Goal: Transaction & Acquisition: Purchase product/service

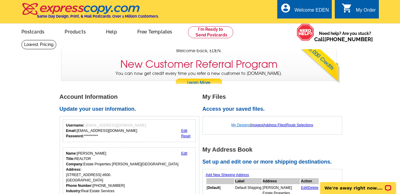
click at [241, 124] on link "My Designs" at bounding box center [241, 125] width 19 height 4
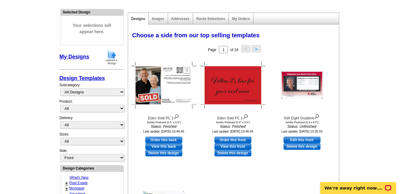
scroll to position [72, 0]
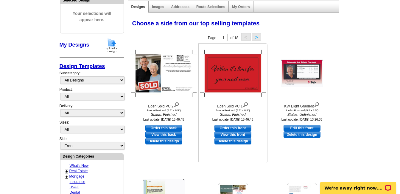
click at [239, 128] on link "Order this front" at bounding box center [233, 128] width 37 height 7
select select "2"
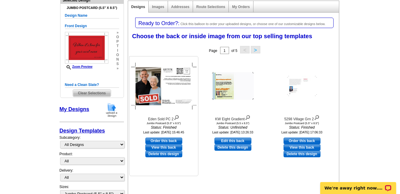
click at [156, 139] on link "Order this back" at bounding box center [163, 140] width 37 height 7
select select "front"
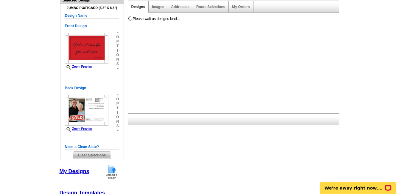
scroll to position [0, 0]
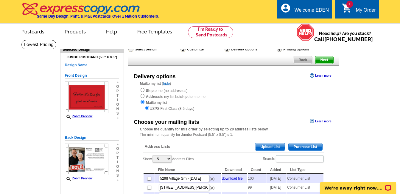
click at [266, 145] on span "Upload List" at bounding box center [269, 146] width 29 height 7
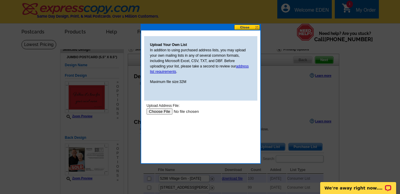
click at [162, 111] on input "file" at bounding box center [183, 111] width 75 height 6
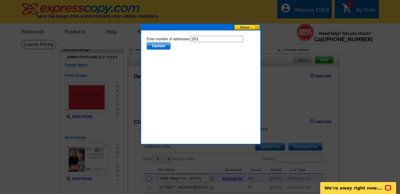
click at [160, 47] on span "Update" at bounding box center [159, 45] width 24 height 7
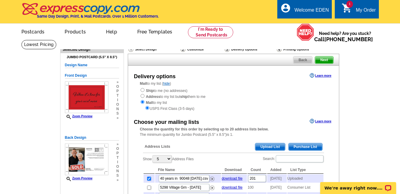
click at [264, 147] on span "Upload List" at bounding box center [269, 146] width 29 height 7
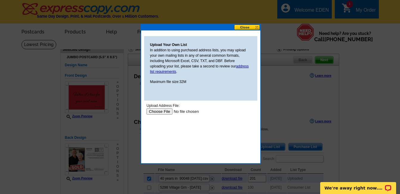
click at [162, 111] on input "file" at bounding box center [183, 111] width 75 height 6
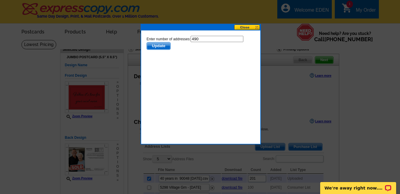
click at [160, 47] on span "Update" at bounding box center [159, 45] width 24 height 7
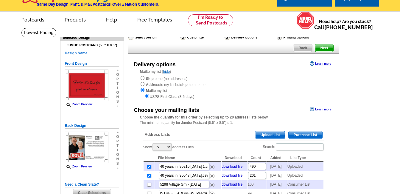
scroll to position [24, 0]
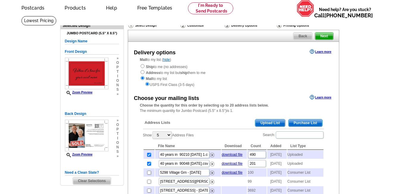
click at [266, 122] on span "Upload List" at bounding box center [269, 122] width 29 height 7
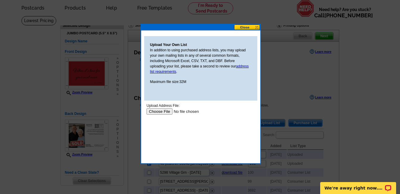
scroll to position [0, 0]
click at [164, 109] on input "file" at bounding box center [183, 111] width 75 height 6
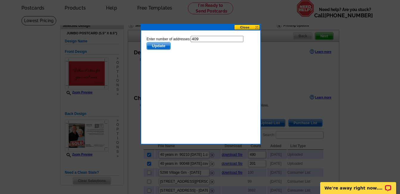
click at [159, 45] on span "Update" at bounding box center [159, 45] width 24 height 7
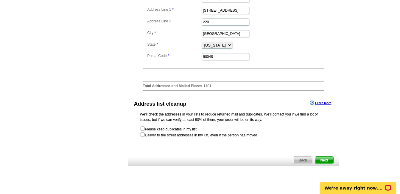
scroll to position [286, 0]
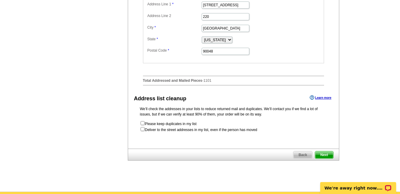
click at [319, 158] on span "Next" at bounding box center [324, 154] width 18 height 7
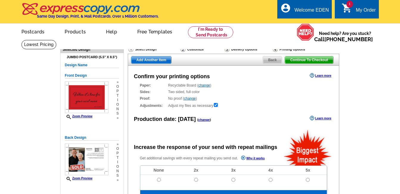
radio input "false"
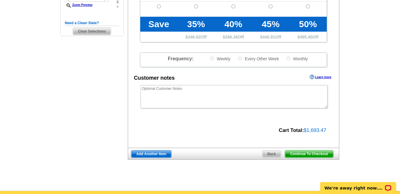
scroll to position [179, 0]
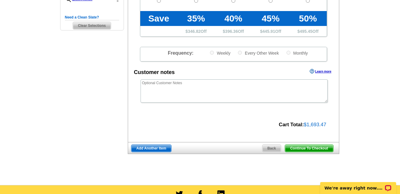
click at [313, 149] on span "Continue To Checkout" at bounding box center [309, 148] width 48 height 7
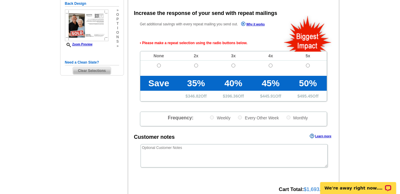
scroll to position [133, 0]
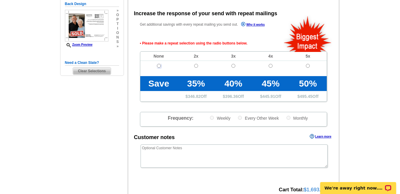
click at [160, 66] on input "radio" at bounding box center [159, 66] width 4 height 4
radio input "true"
click at [197, 67] on input "radio" at bounding box center [196, 66] width 4 height 4
radio input "true"
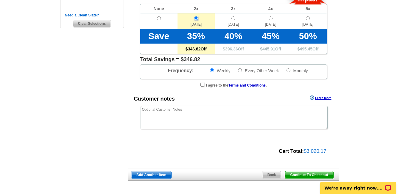
scroll to position [181, 0]
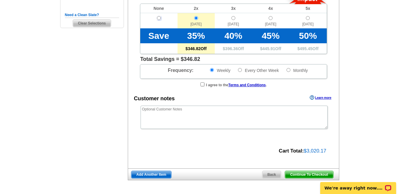
click at [159, 19] on input "radio" at bounding box center [159, 18] width 4 height 4
radio input "true"
radio input "false"
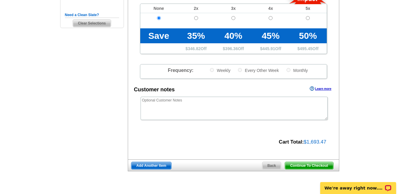
click at [319, 166] on span "Continue To Checkout" at bounding box center [309, 165] width 48 height 7
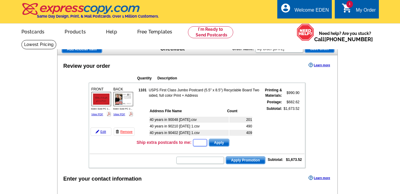
click at [202, 142] on input "text" at bounding box center [200, 142] width 14 height 7
type input "10"
click at [219, 142] on span "Apply" at bounding box center [219, 142] width 20 height 7
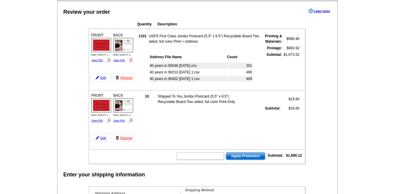
scroll to position [60, 0]
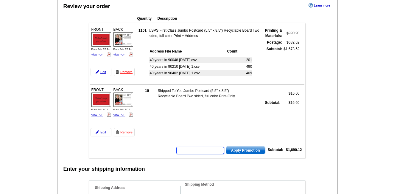
click at [193, 151] on input "text" at bounding box center [200, 150] width 48 height 7
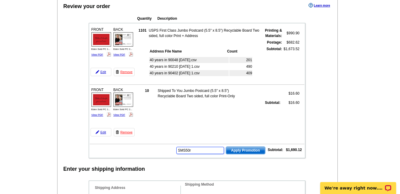
type input "SMS50r"
click at [242, 150] on span "Apply Promotion" at bounding box center [245, 150] width 39 height 7
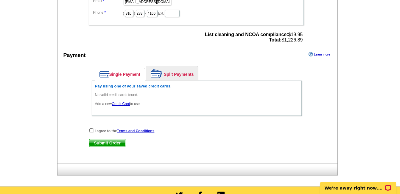
scroll to position [429, 0]
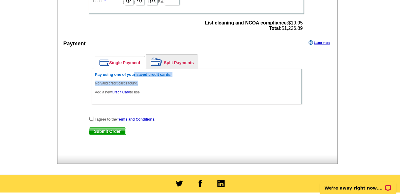
drag, startPoint x: 134, startPoint y: 76, endPoint x: 147, endPoint y: 84, distance: 15.3
click at [147, 84] on div "Pay using one of your saved credit cards. No valid credit cards found. Add a ne…" at bounding box center [196, 83] width 203 height 23
drag, startPoint x: 147, startPoint y: 84, endPoint x: 174, endPoint y: 60, distance: 35.9
click at [174, 60] on link "Split Payments" at bounding box center [172, 62] width 52 height 14
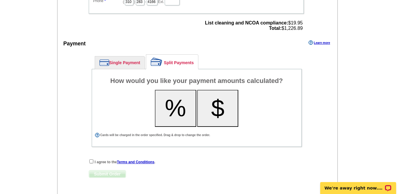
click at [174, 60] on link "Split Payments" at bounding box center [172, 62] width 52 height 14
click at [185, 110] on button "%" at bounding box center [175, 108] width 41 height 37
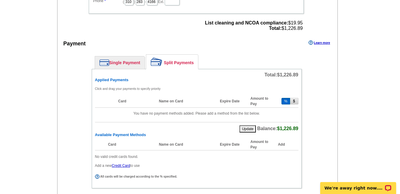
click at [285, 102] on button "%" at bounding box center [286, 101] width 9 height 7
click at [286, 101] on button "%" at bounding box center [286, 101] width 9 height 7
click at [124, 65] on link "Single Payment" at bounding box center [120, 62] width 50 height 13
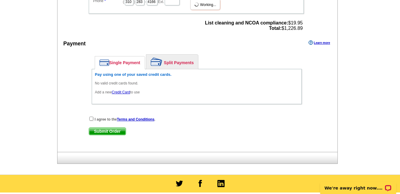
click at [128, 92] on link "Credit Card" at bounding box center [121, 92] width 18 height 4
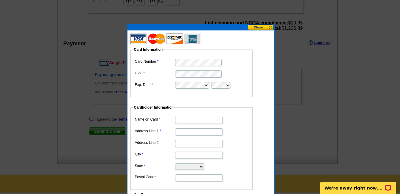
click at [195, 119] on input "Name on Card" at bounding box center [199, 119] width 48 height 7
type input "[PERSON_NAME]"
type input "[STREET_ADDRESS]"
type input "220"
drag, startPoint x: 195, startPoint y: 119, endPoint x: 186, endPoint y: 154, distance: 36.0
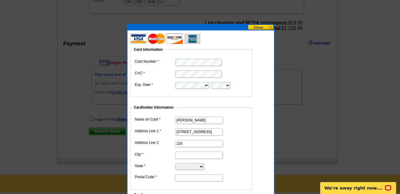
click at [186, 154] on dl "Name on Card Eden Escamilla Address Line 1 6151 Orange Street Address Line 2 22…" at bounding box center [191, 148] width 116 height 67
click at [186, 154] on input "City" at bounding box center [199, 154] width 48 height 7
type input "Los Angeles"
click at [204, 165] on select "Alabama Alaska Arizona Arkansas California Colorado Connecticut District of Col…" at bounding box center [189, 166] width 29 height 7
select select "CA"
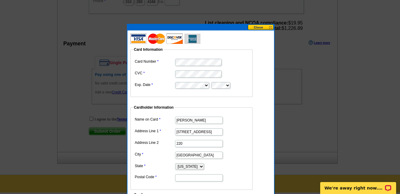
click at [175, 163] on select "Alabama Alaska Arizona Arkansas California Colorado Connecticut District of Col…" at bounding box center [189, 166] width 29 height 7
click at [200, 177] on input "Postal Code" at bounding box center [199, 177] width 48 height 7
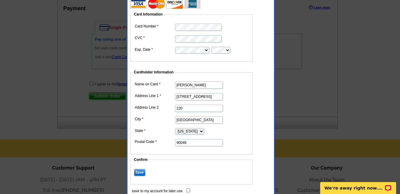
scroll to position [465, 0]
type input "90048"
click at [139, 169] on input "Save" at bounding box center [139, 171] width 11 height 7
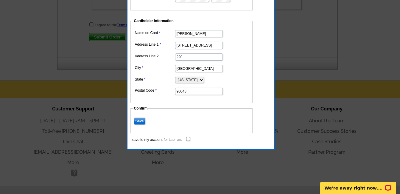
scroll to position [524, 0]
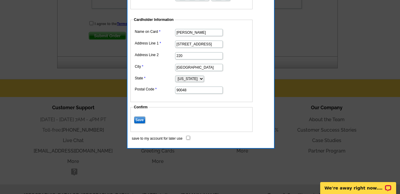
click at [141, 119] on input "Save" at bounding box center [139, 119] width 11 height 7
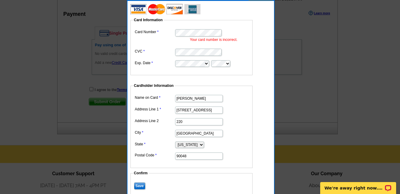
scroll to position [453, 0]
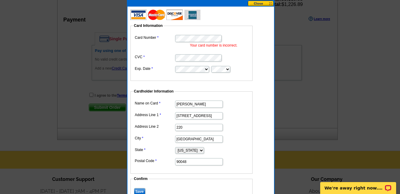
click at [139, 15] on img at bounding box center [166, 15] width 70 height 10
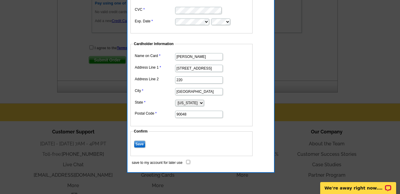
scroll to position [501, 0]
click at [141, 142] on input "Save" at bounding box center [139, 143] width 11 height 7
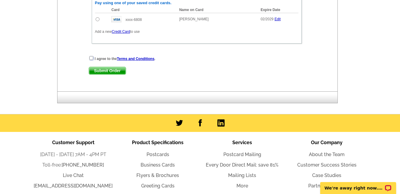
click at [92, 60] on input "checkbox" at bounding box center [91, 58] width 4 height 4
checkbox input "true"
click at [112, 72] on span "Submit Order" at bounding box center [107, 70] width 37 height 7
click at [97, 20] on input "radio" at bounding box center [98, 19] width 4 height 4
radio input "true"
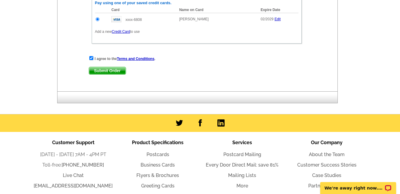
click at [113, 73] on span "Submit Order" at bounding box center [107, 70] width 37 height 7
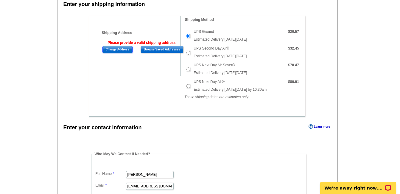
click at [123, 50] on input "Change Address" at bounding box center [117, 49] width 30 height 7
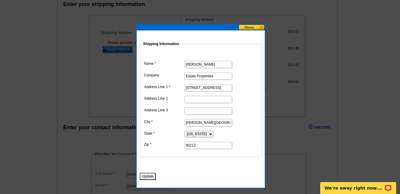
click at [226, 88] on input "9454 WILSHIRE BLVD. #400" at bounding box center [208, 87] width 48 height 7
click at [226, 88] on input "400" at bounding box center [208, 87] width 48 height 7
type input "4"
type input "[STREET_ADDRESS]"
type input "220"
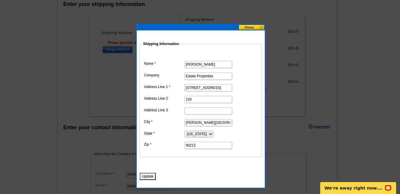
click at [220, 122] on input "BEVERLY HILLS" at bounding box center [208, 122] width 48 height 7
type input "B"
type input "Los Angeles"
click at [200, 145] on input "90212" at bounding box center [208, 145] width 48 height 7
type input "9"
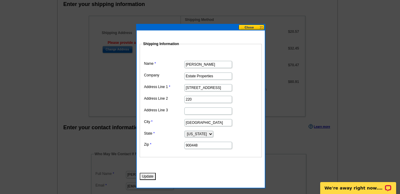
type input "900448"
click at [148, 176] on button "Update" at bounding box center [148, 176] width 16 height 7
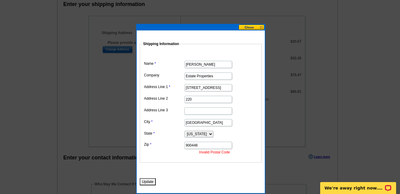
click at [201, 145] on input "900448" at bounding box center [208, 145] width 48 height 7
type input "90048"
click at [218, 74] on input "Estate Properties" at bounding box center [208, 75] width 48 height 7
type input "ESTATE PROPERTIES"
click at [251, 160] on fieldset "Shipping Information Name EDEN ESCAMILLA Company ESTATE PROPERTIES Address Line…" at bounding box center [201, 101] width 122 height 121
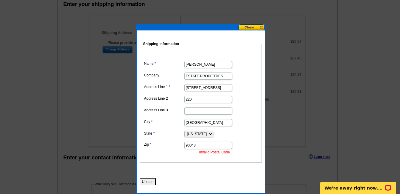
click at [150, 182] on button "Update" at bounding box center [148, 181] width 16 height 7
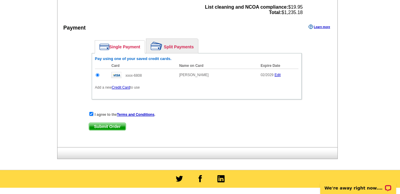
scroll to position [505, 0]
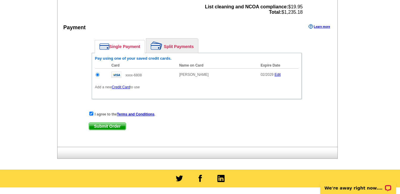
click at [107, 128] on span "Submit Order" at bounding box center [107, 125] width 37 height 7
